Goal: Task Accomplishment & Management: Manage account settings

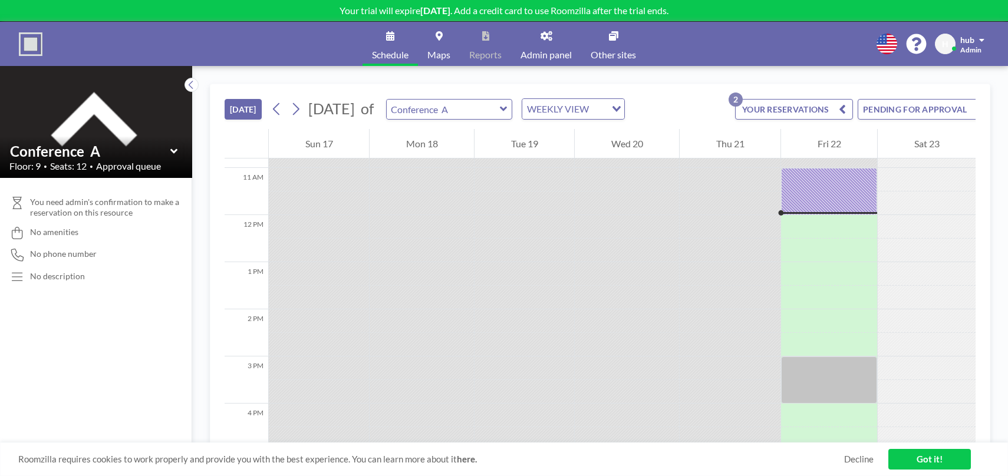
scroll to position [519, 0]
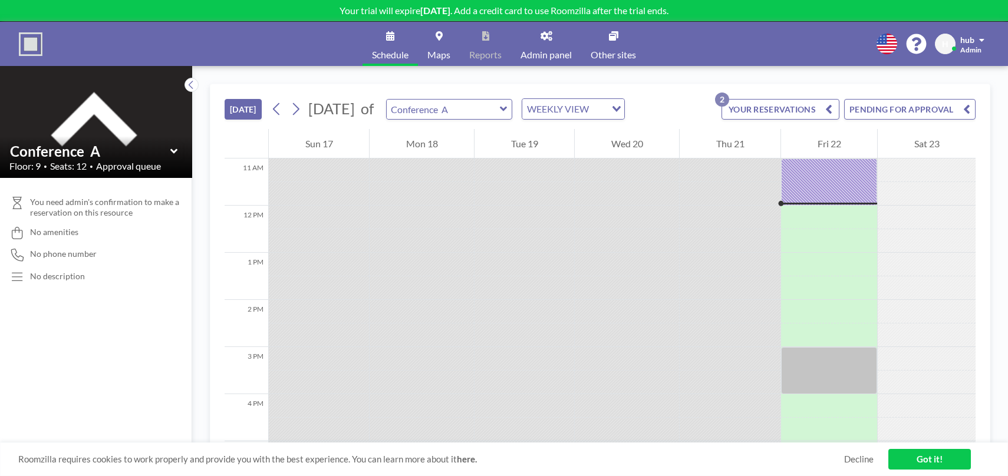
click at [516, 77] on div "[DATE] [DATE] of Conference A WEEKLY VIEW Loading... YOUR RESERVATIONS 2 PENDIN…" at bounding box center [600, 271] width 816 height 410
click at [191, 81] on icon at bounding box center [192, 85] width 8 height 12
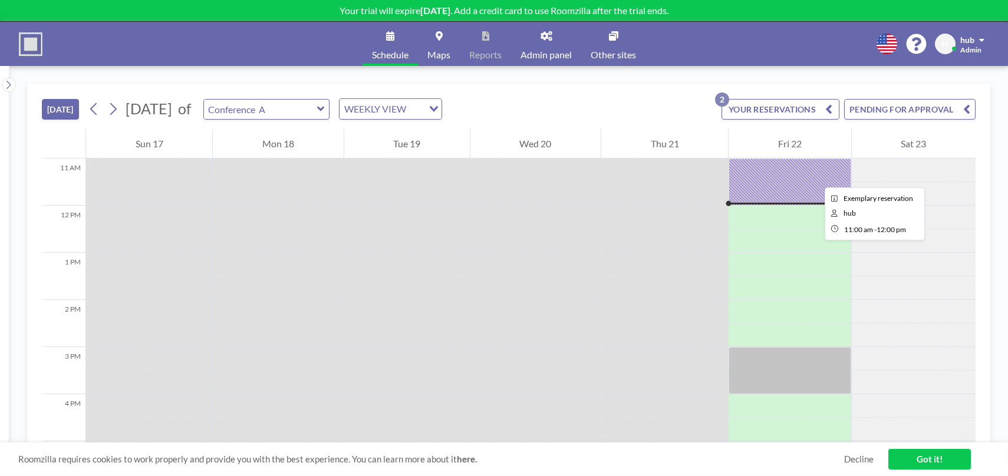
click at [815, 177] on div at bounding box center [790, 182] width 122 height 47
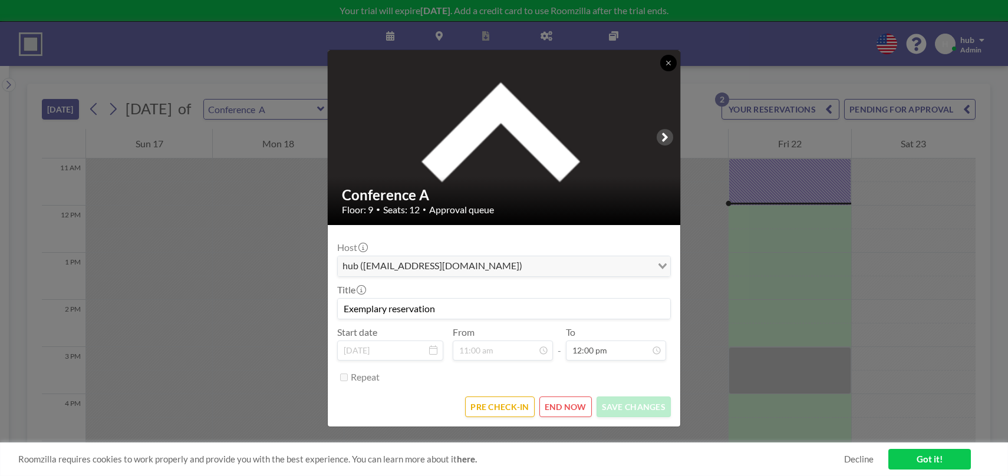
click at [672, 65] on button at bounding box center [668, 63] width 17 height 17
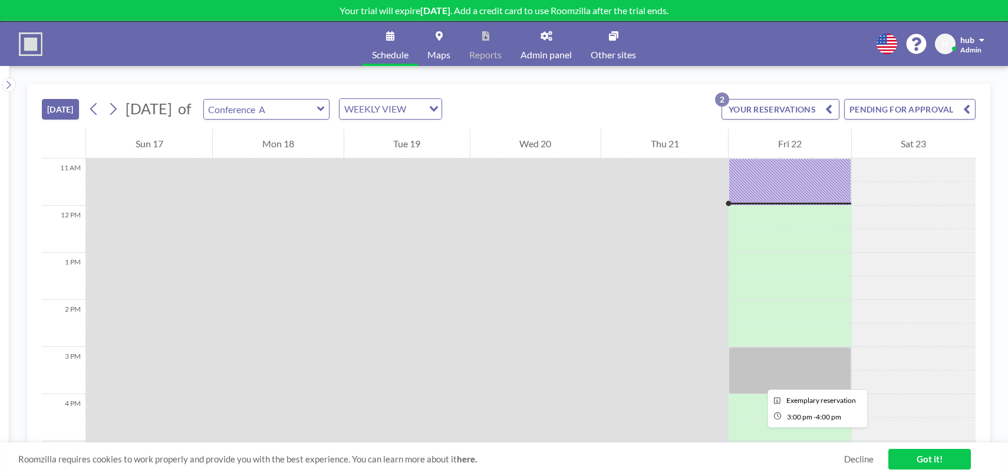
click at [758, 379] on div at bounding box center [790, 370] width 122 height 47
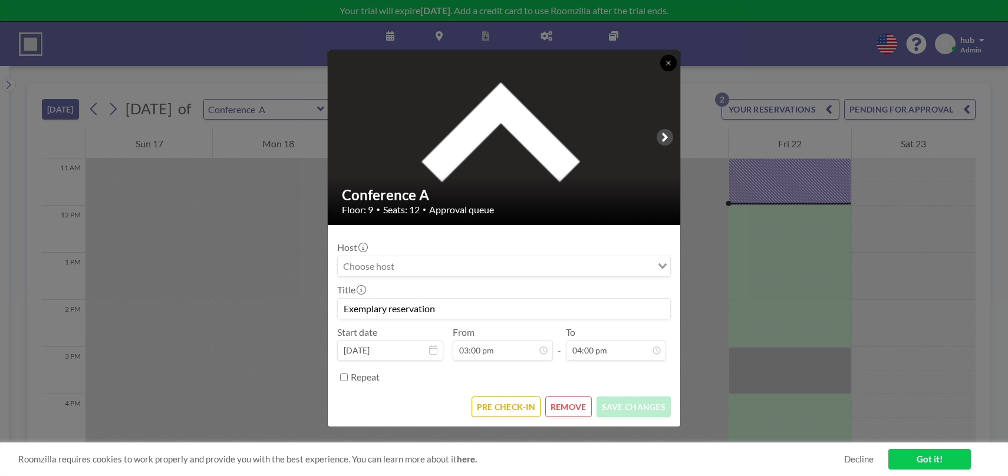
click at [666, 63] on icon at bounding box center [668, 63] width 7 height 7
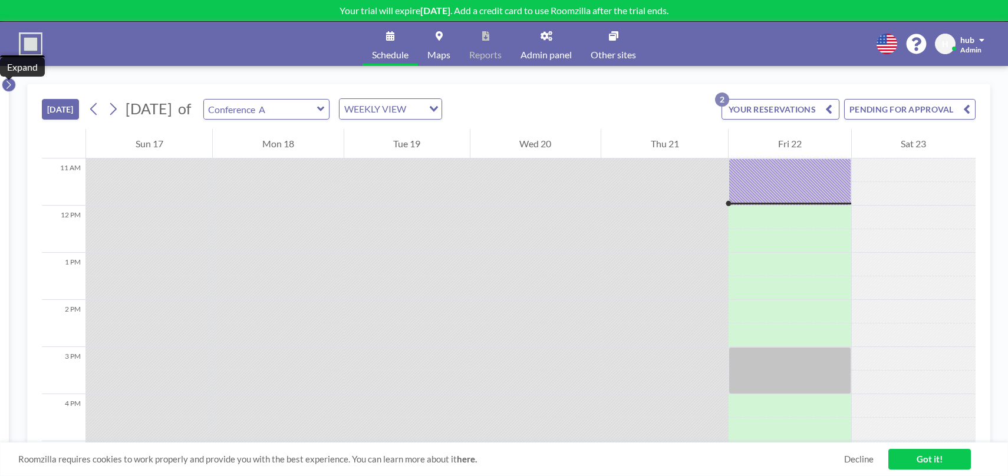
click at [13, 84] on button at bounding box center [9, 85] width 14 height 14
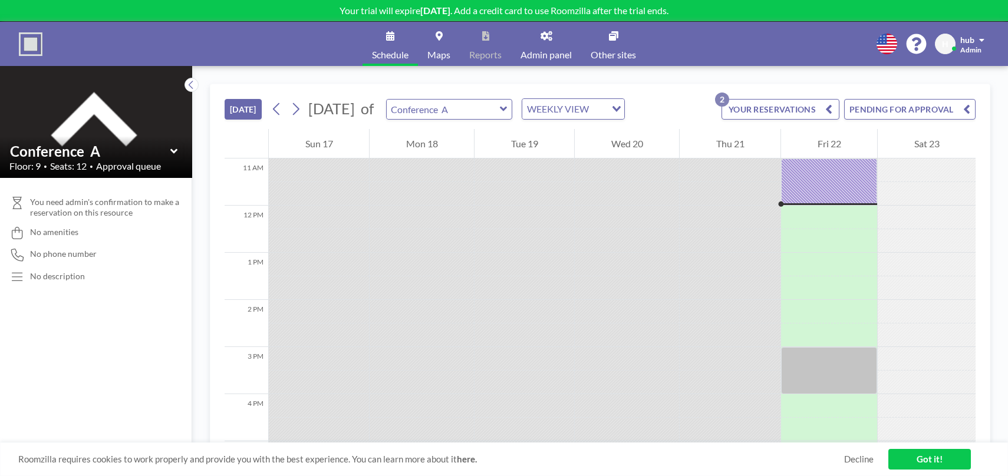
click at [33, 37] on img at bounding box center [31, 44] width 24 height 24
click at [38, 42] on img at bounding box center [31, 44] width 24 height 24
click at [191, 86] on icon at bounding box center [192, 85] width 8 height 12
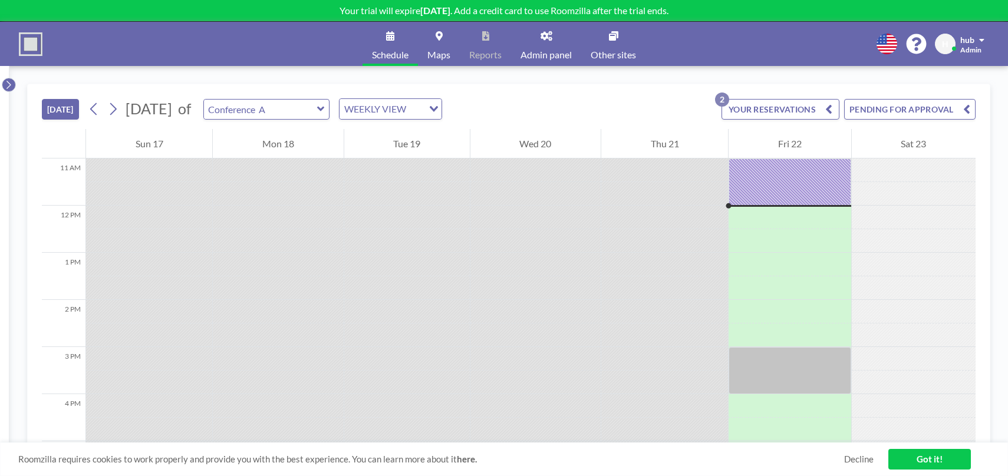
click at [11, 86] on icon at bounding box center [9, 85] width 8 height 12
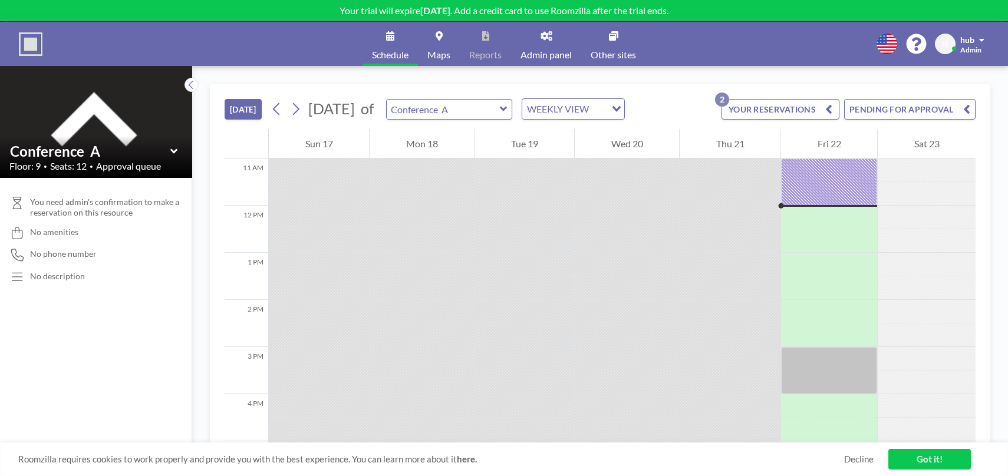
click at [988, 45] on div "H hub Admin" at bounding box center [962, 44] width 54 height 21
click at [969, 44] on nav "Profile Log out" at bounding box center [949, 68] width 106 height 48
click at [961, 32] on div "Schedule Maps Reports Admin panel Other sites English Polski 日本語 Española H hub…" at bounding box center [504, 44] width 1008 height 44
click at [545, 42] on link "Admin panel" at bounding box center [546, 44] width 70 height 44
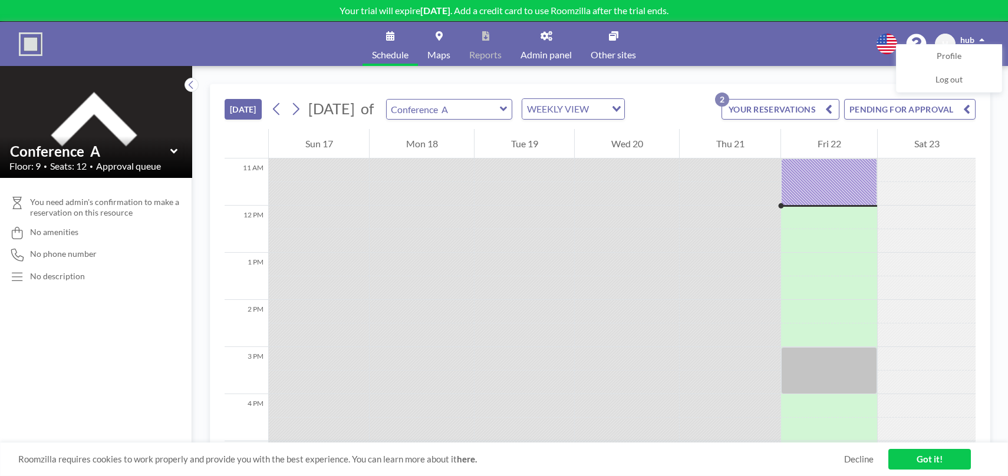
click at [449, 50] on span "Maps" at bounding box center [438, 54] width 23 height 9
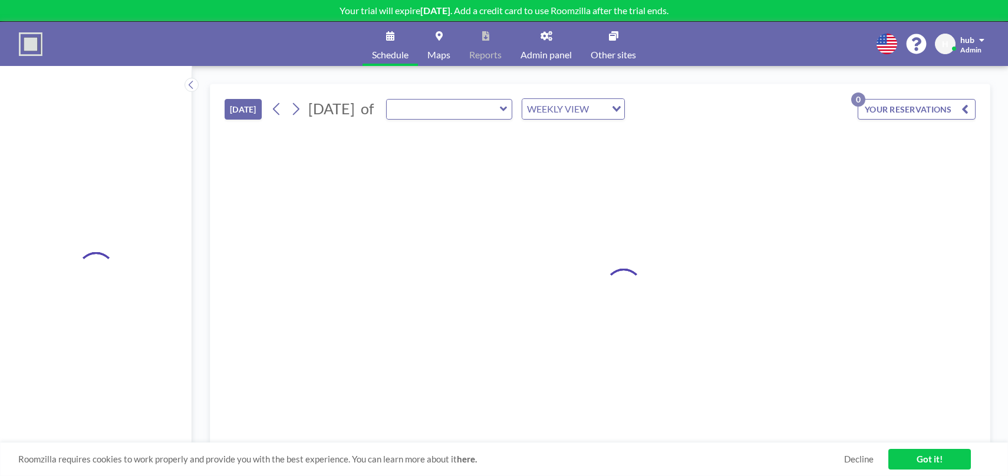
type input "Conference A"
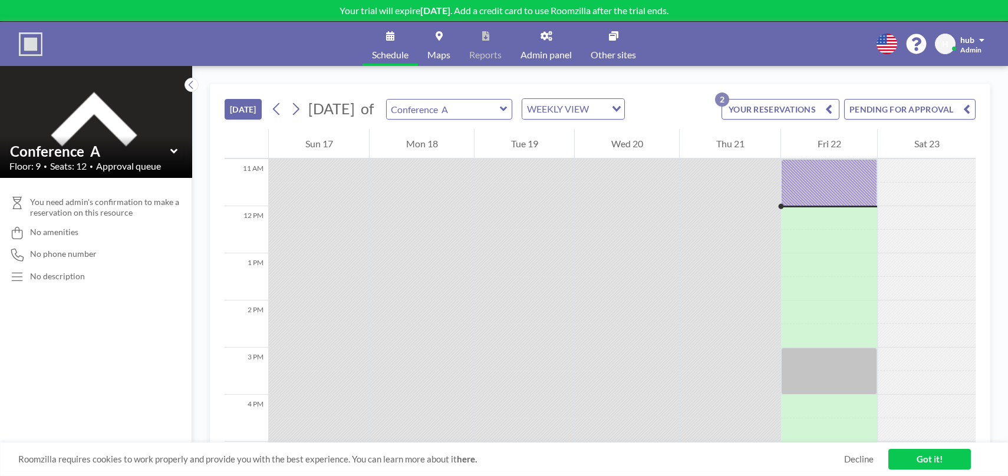
scroll to position [519, 0]
click at [873, 110] on button "PENDING FOR APPROVAL" at bounding box center [909, 109] width 131 height 21
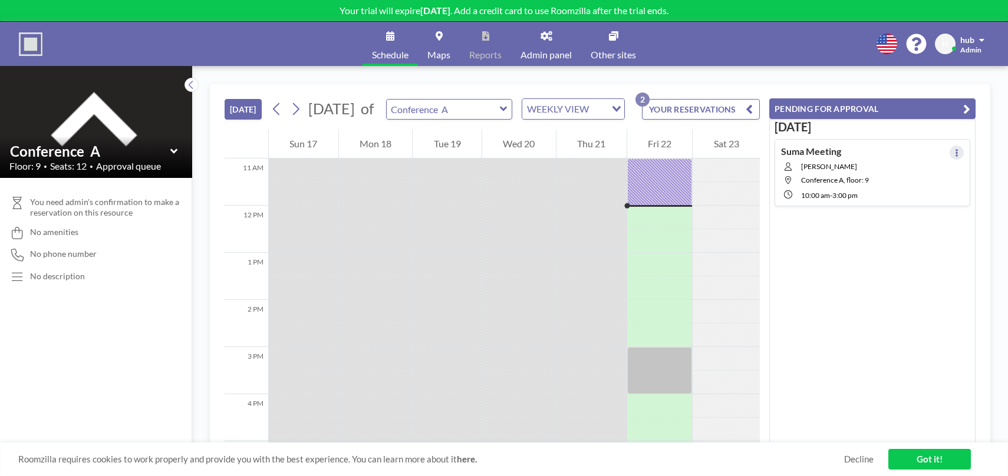
click at [955, 153] on icon at bounding box center [957, 153] width 5 height 8
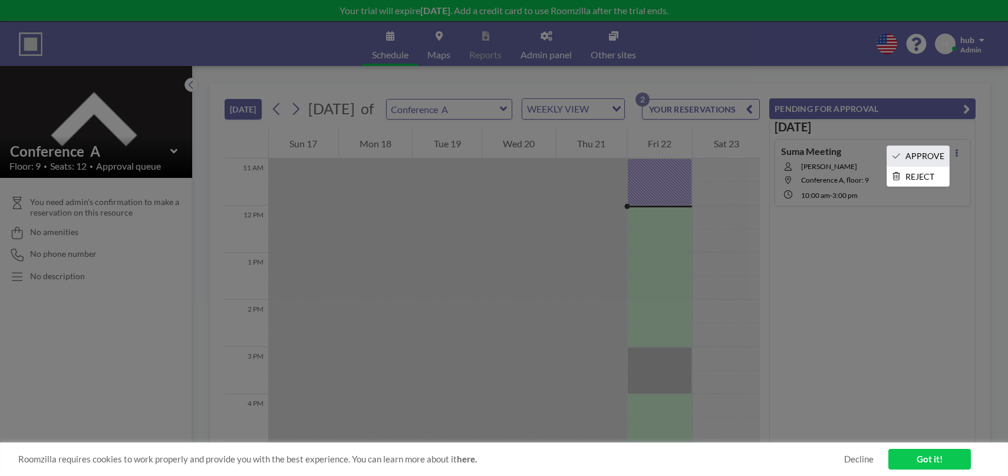
click at [940, 154] on li "APPROVE" at bounding box center [918, 156] width 62 height 20
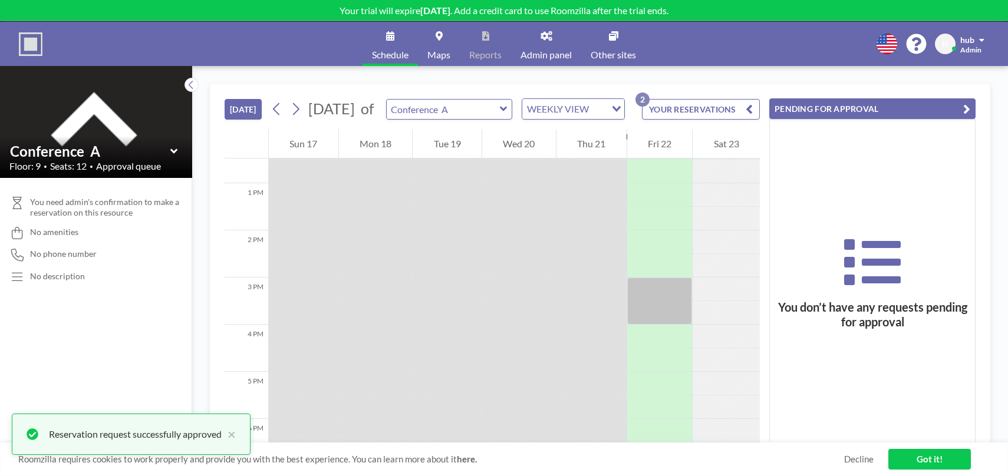
scroll to position [626, 0]
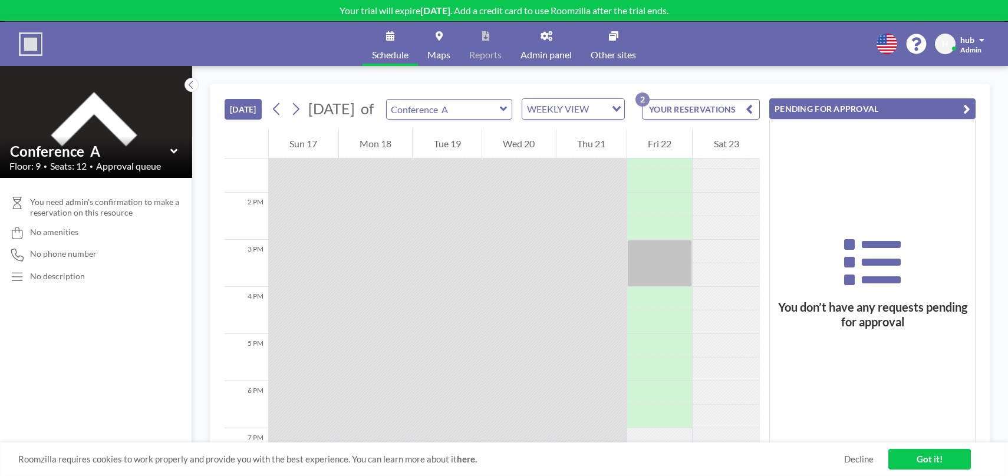
click at [525, 11] on p "Your trial will expire in 14 days . Add a credit card to use Roomzilla after th…" at bounding box center [504, 11] width 1008 height 12
